Goal: Information Seeking & Learning: Learn about a topic

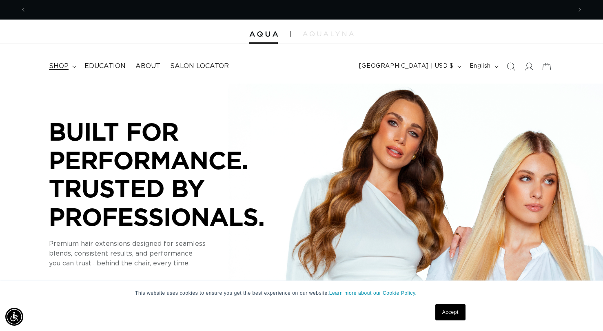
click at [63, 65] on span "shop" at bounding box center [59, 66] width 20 height 9
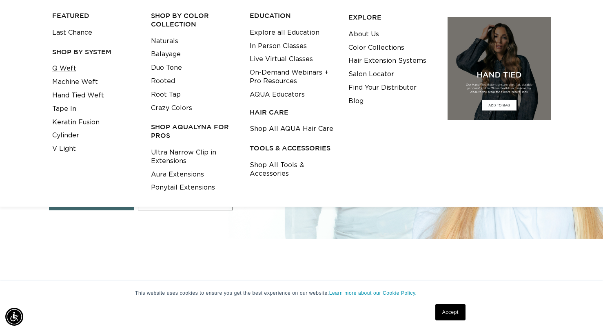
click at [67, 69] on link "Q Weft" at bounding box center [64, 68] width 24 height 13
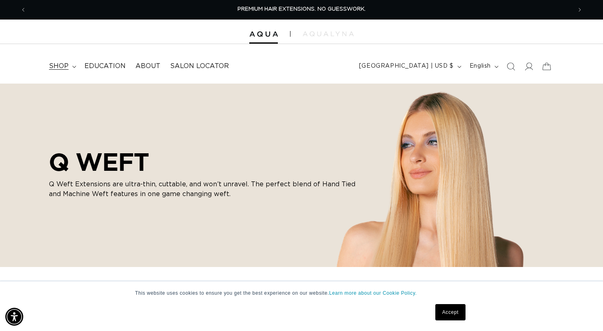
click at [71, 64] on summary "shop" at bounding box center [61, 66] width 35 height 18
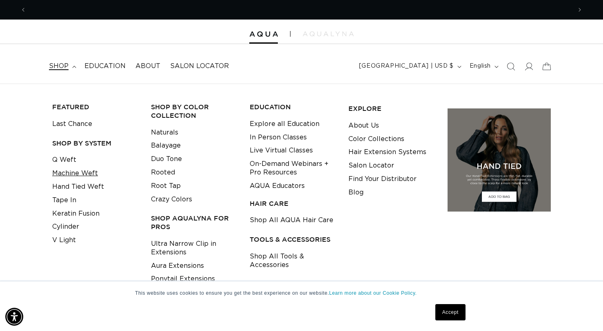
scroll to position [0, 545]
click at [82, 170] on link "Machine Weft" at bounding box center [75, 173] width 46 height 13
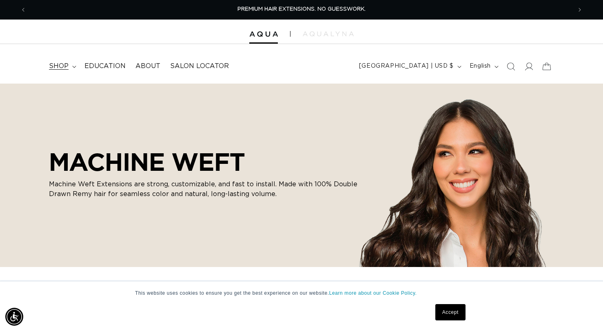
click at [73, 67] on icon at bounding box center [74, 67] width 4 height 2
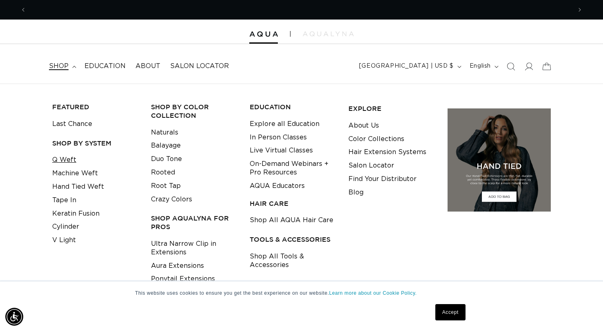
scroll to position [0, 545]
click at [81, 184] on link "Hand Tied Weft" at bounding box center [78, 186] width 52 height 13
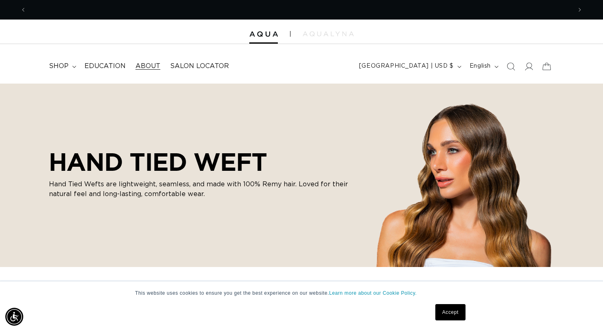
scroll to position [0, 1090]
click at [332, 35] on img at bounding box center [328, 33] width 51 height 5
click at [63, 64] on span "shop" at bounding box center [59, 66] width 20 height 9
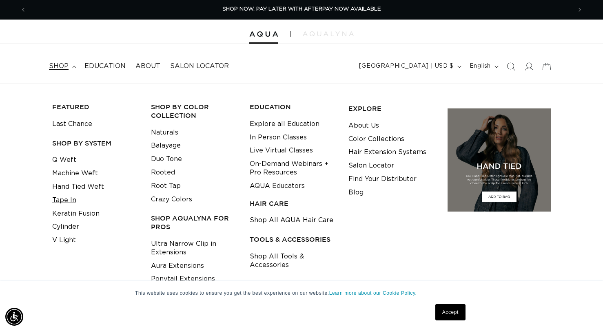
click at [69, 201] on link "Tape In" at bounding box center [64, 200] width 24 height 13
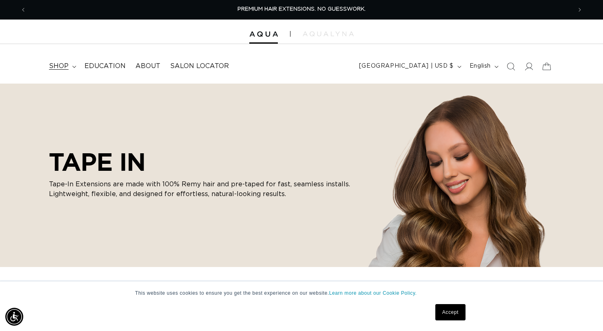
click at [58, 70] on span "shop" at bounding box center [59, 66] width 20 height 9
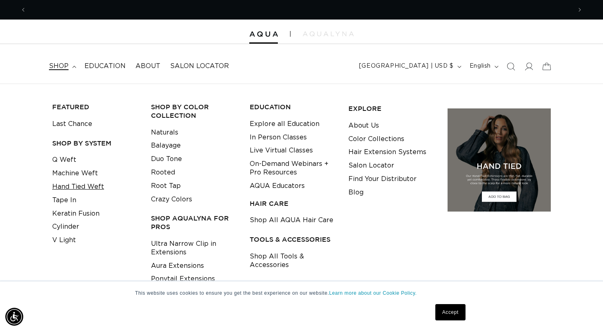
scroll to position [0, 1090]
click at [72, 184] on link "Hand Tied Weft" at bounding box center [78, 186] width 52 height 13
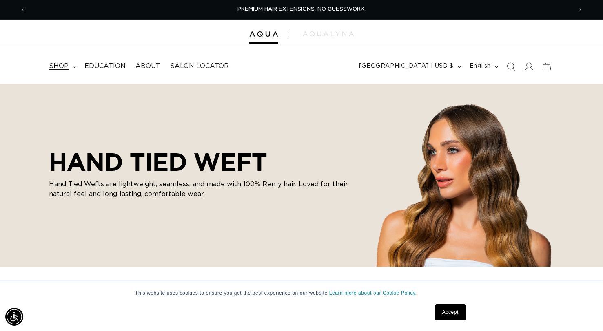
click at [62, 64] on span "shop" at bounding box center [59, 66] width 20 height 9
click at [111, 60] on link "Education" at bounding box center [105, 66] width 51 height 18
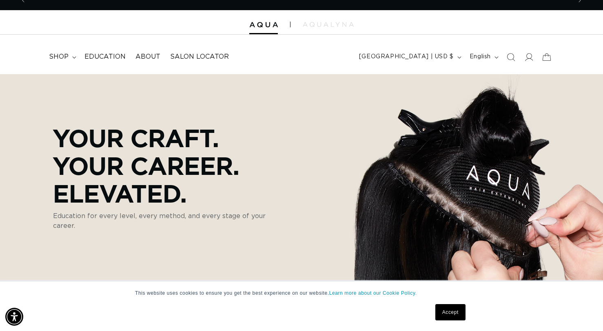
scroll to position [0, 545]
click at [107, 57] on span "Education" at bounding box center [104, 57] width 41 height 9
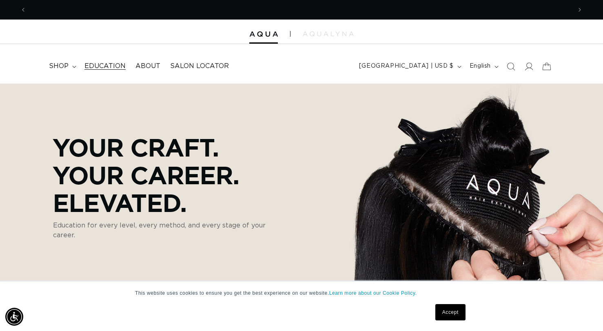
scroll to position [0, 545]
click at [110, 67] on span "Education" at bounding box center [104, 66] width 41 height 9
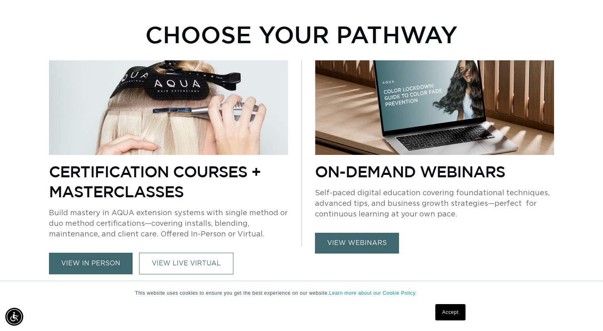
scroll to position [504, 0]
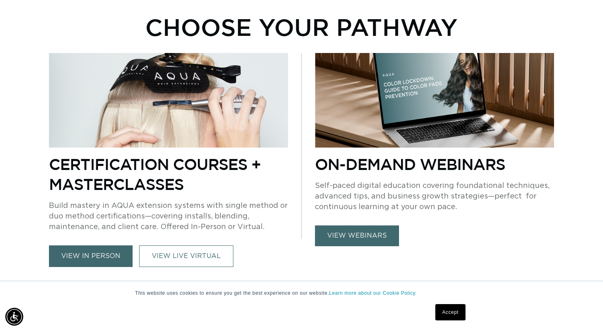
click at [356, 237] on link "view webinars" at bounding box center [357, 236] width 84 height 21
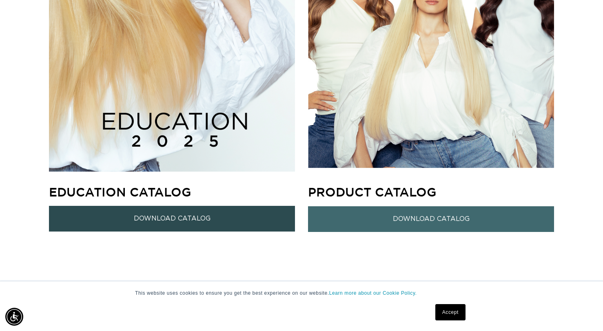
scroll to position [0, 1090]
click at [197, 219] on link "Download Catalog" at bounding box center [172, 219] width 246 height 26
